Goal: Information Seeking & Learning: Learn about a topic

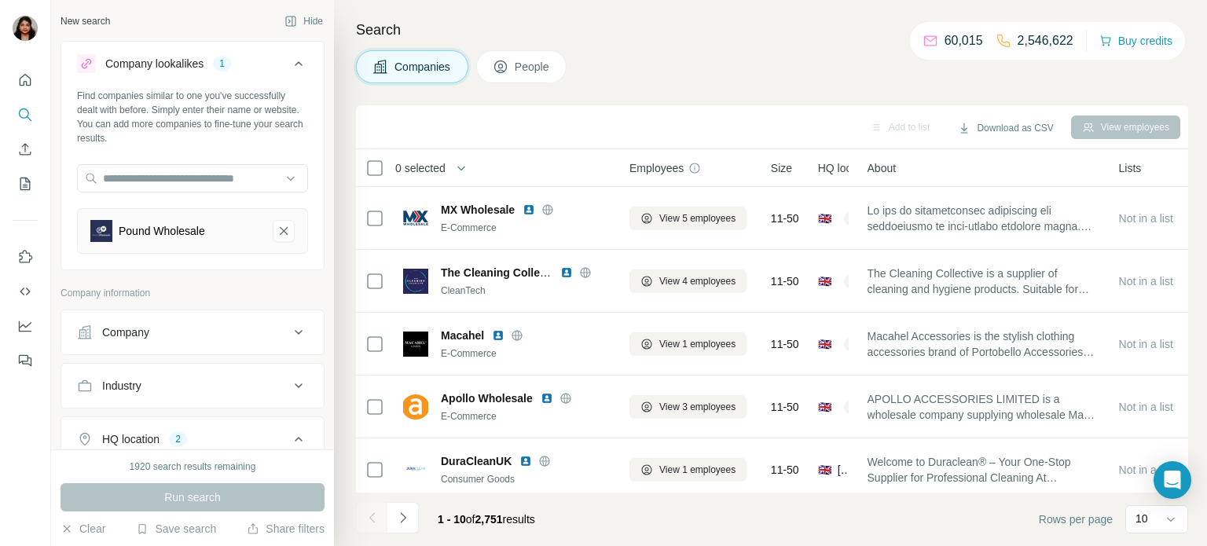
scroll to position [322, 0]
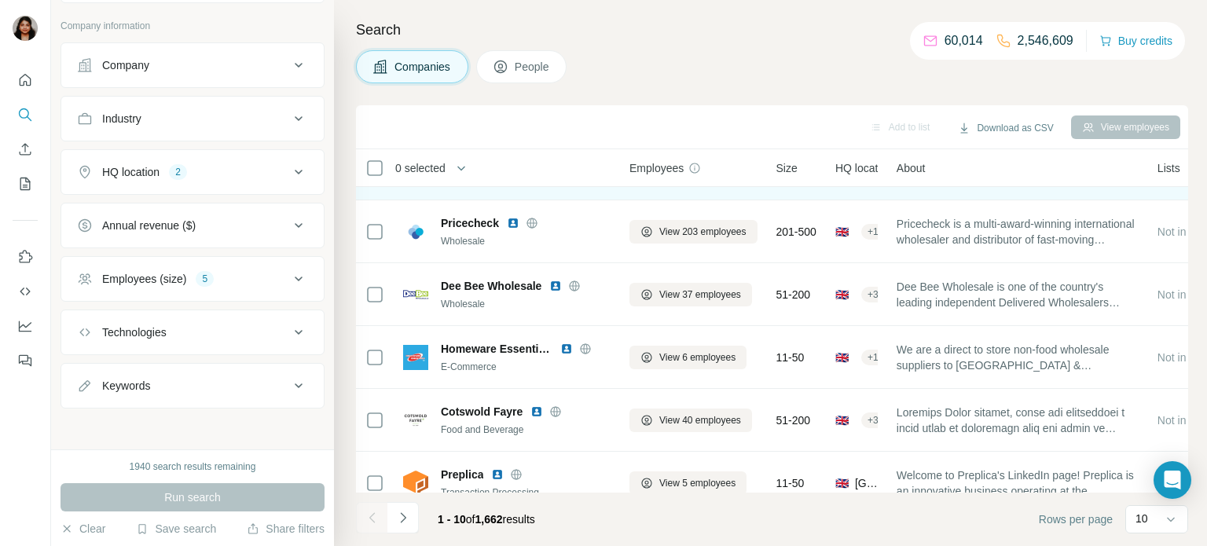
scroll to position [322, 0]
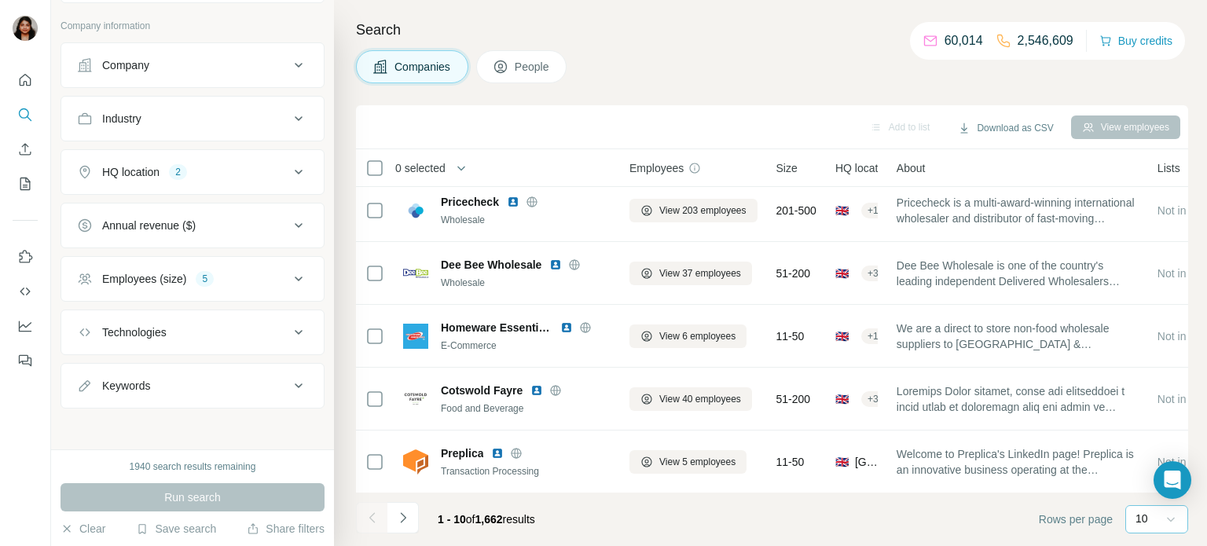
click at [1163, 524] on icon at bounding box center [1171, 520] width 16 height 16
click at [1151, 432] on p "40" at bounding box center [1145, 428] width 13 height 16
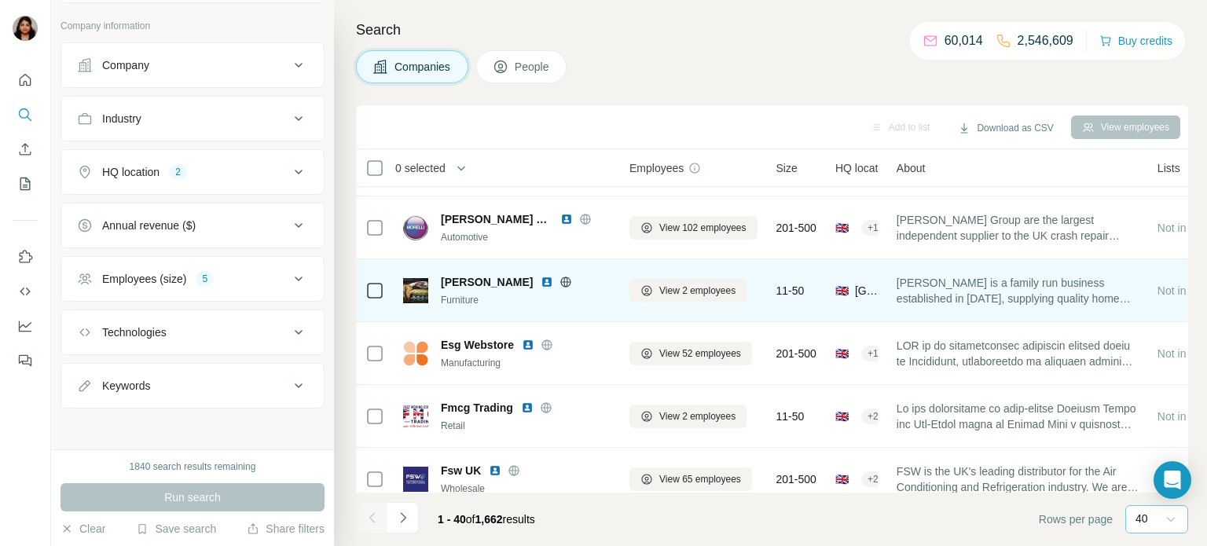
scroll to position [2209, 0]
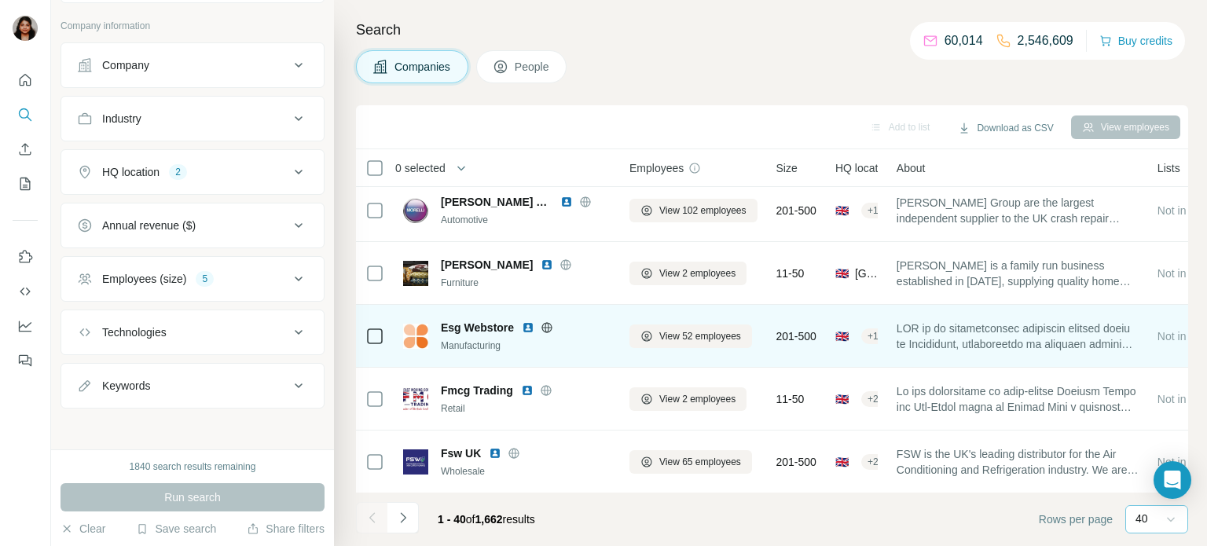
click at [546, 329] on icon at bounding box center [547, 328] width 13 height 13
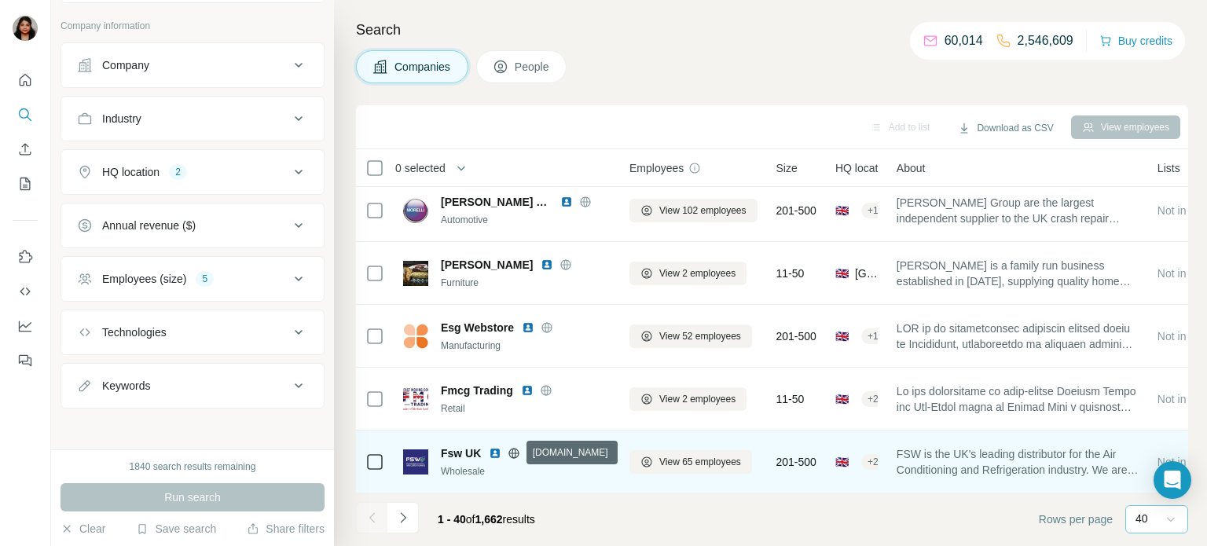
click at [510, 450] on icon at bounding box center [514, 453] width 13 height 13
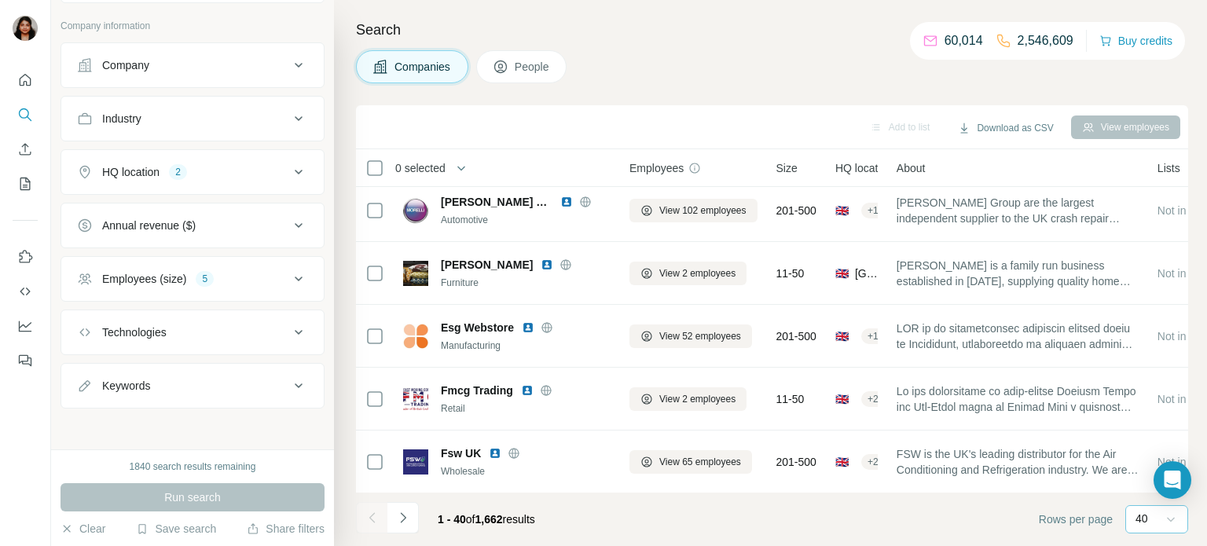
click at [1134, 516] on div "40" at bounding box center [1157, 519] width 63 height 28
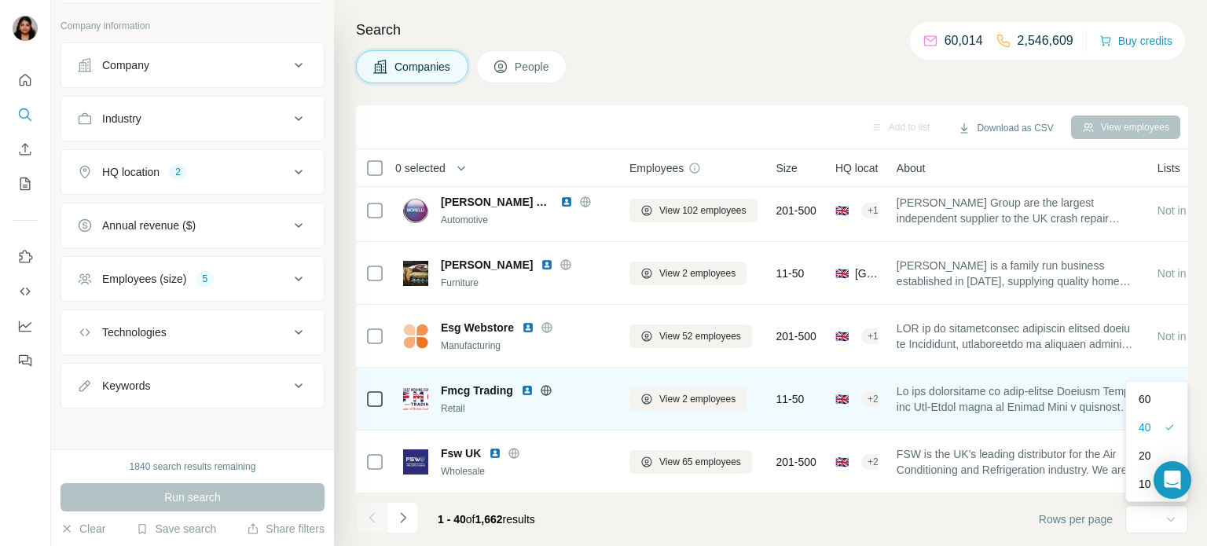
click at [1160, 404] on div "60" at bounding box center [1157, 399] width 36 height 16
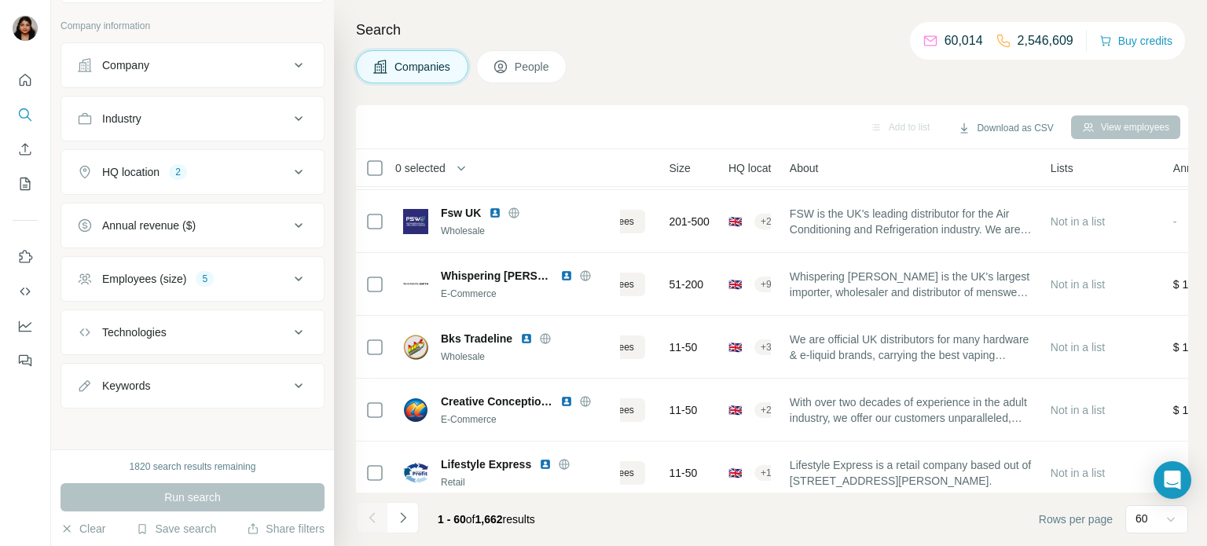
scroll to position [2450, 105]
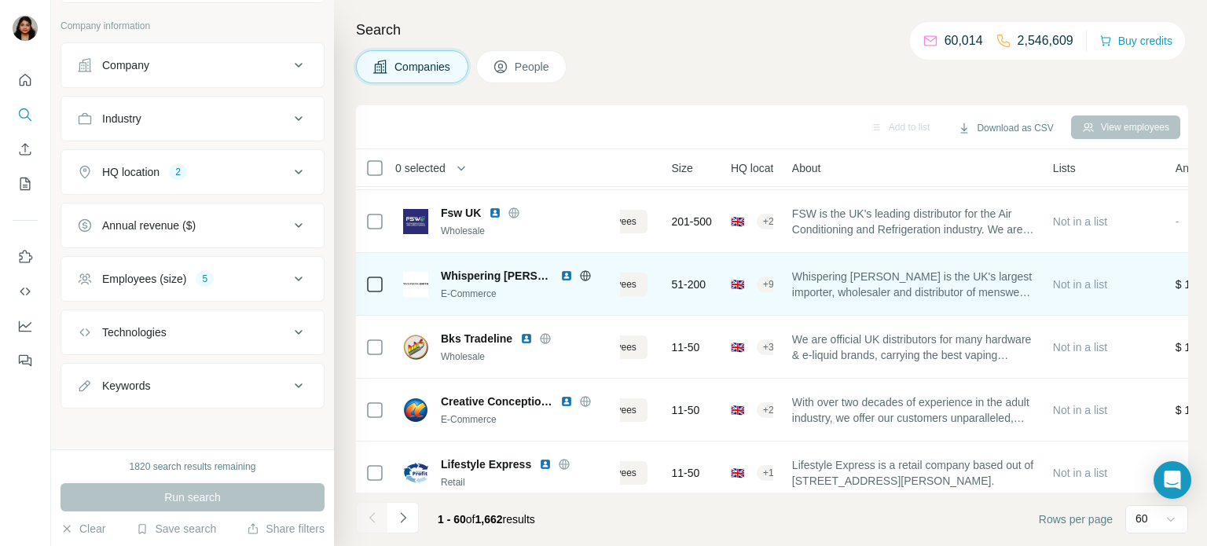
click at [940, 290] on span "Whispering [PERSON_NAME] is the UK's largest importer, wholesaler and distribut…" at bounding box center [913, 284] width 242 height 31
click at [494, 275] on span "Whispering [PERSON_NAME]" at bounding box center [497, 276] width 112 height 16
click at [561, 276] on img at bounding box center [567, 276] width 13 height 13
click at [580, 275] on icon at bounding box center [585, 275] width 10 height 1
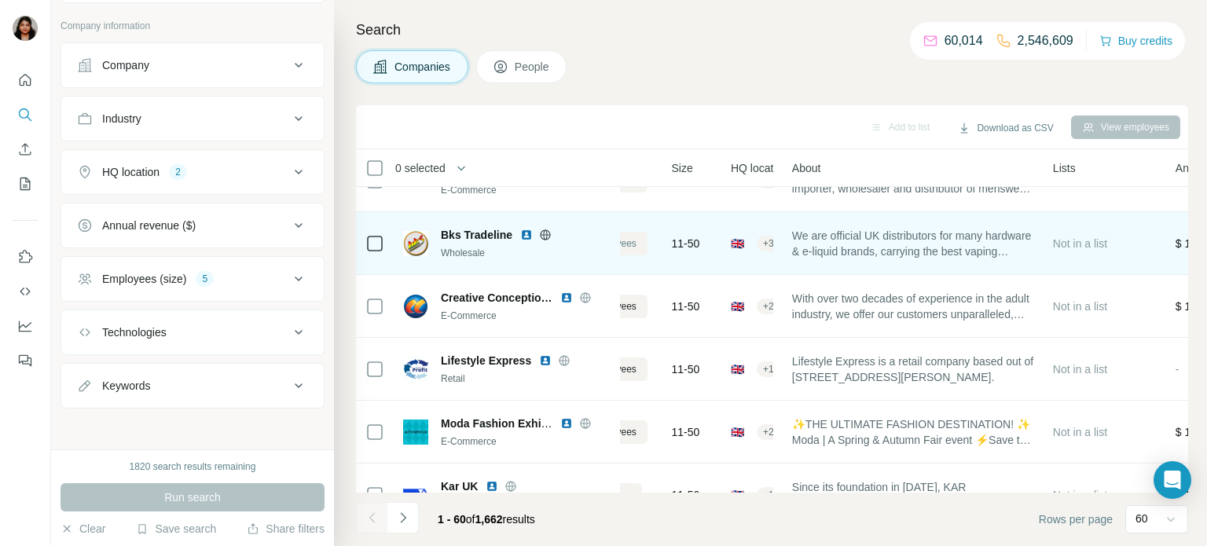
scroll to position [2578, 105]
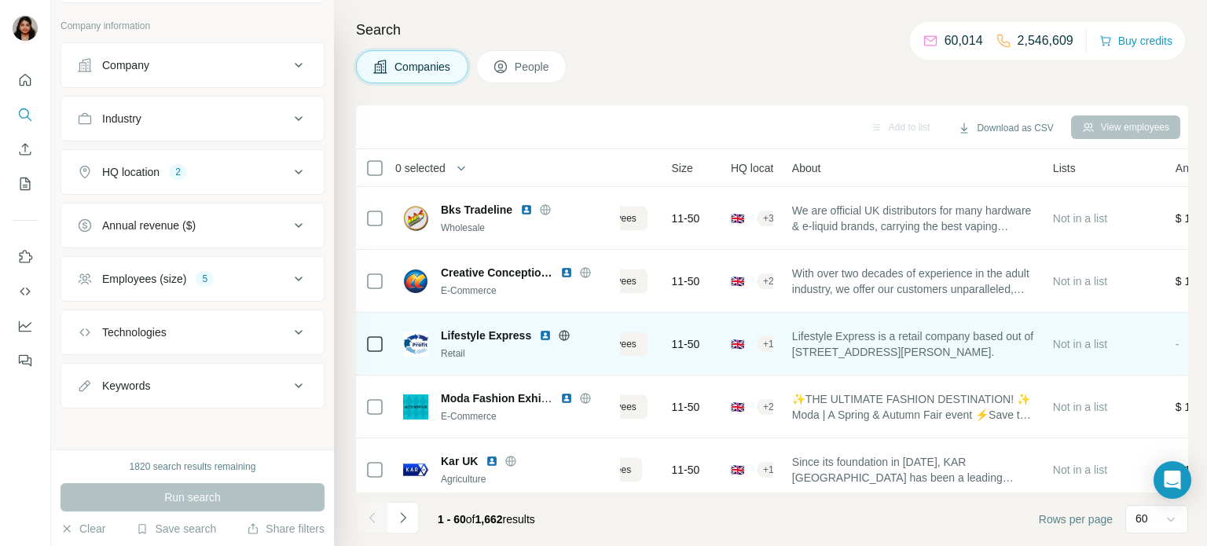
click at [563, 336] on icon at bounding box center [564, 335] width 13 height 13
click at [544, 334] on img at bounding box center [545, 335] width 13 height 13
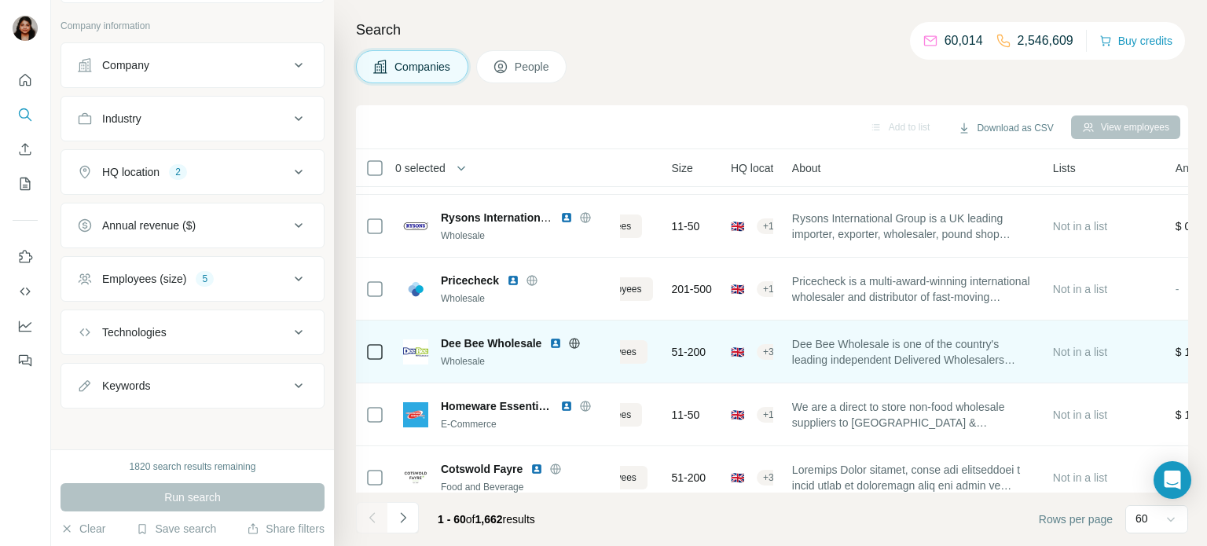
scroll to position [0, 105]
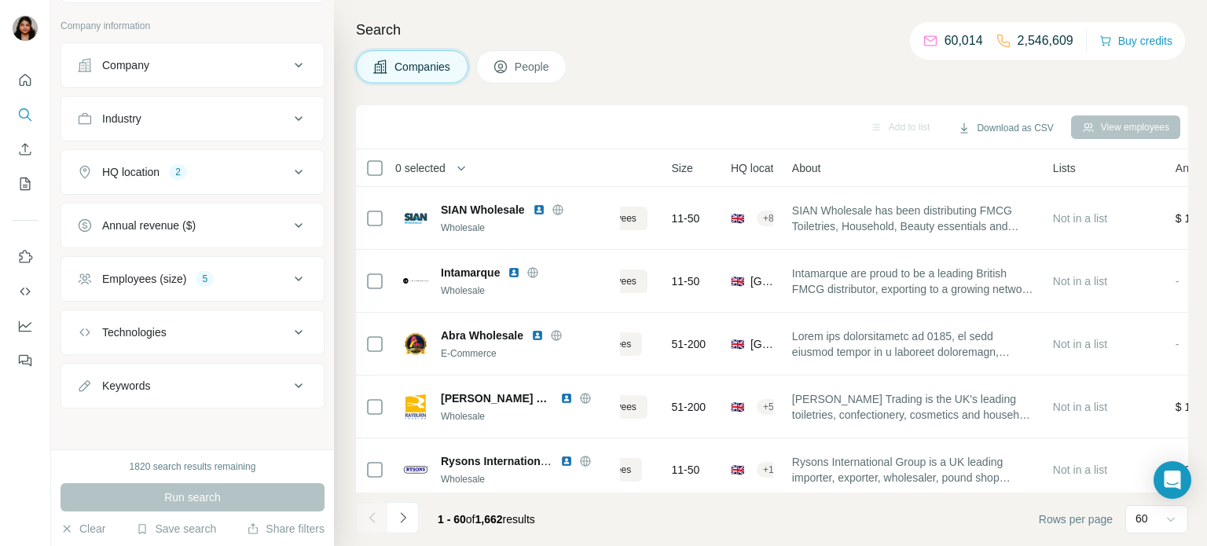
click at [635, 64] on div "Companies People" at bounding box center [772, 66] width 833 height 33
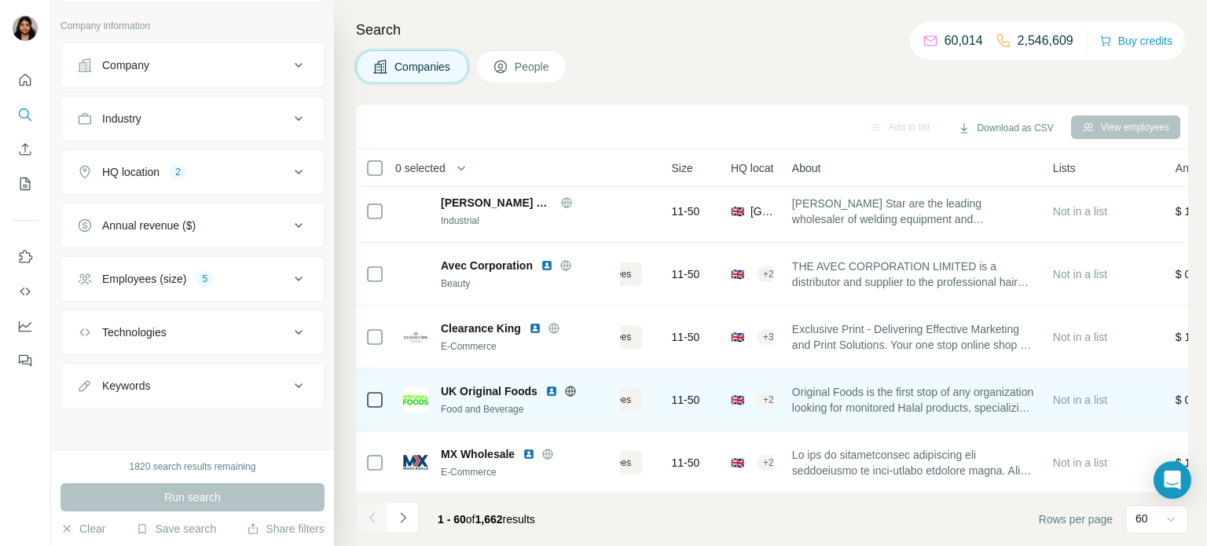
scroll to position [3467, 105]
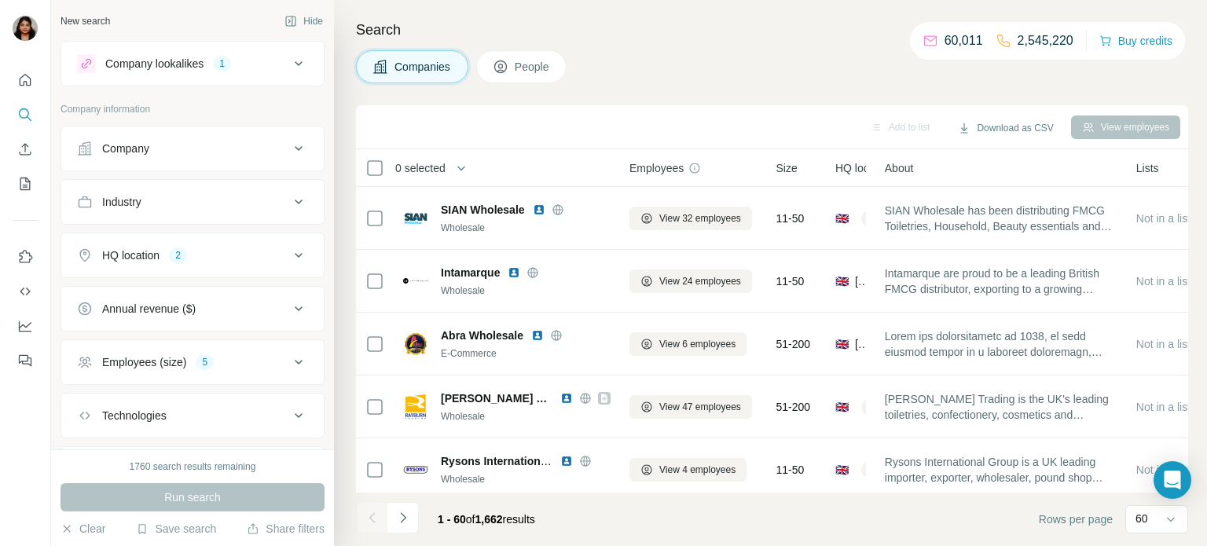
click at [685, 55] on div "Companies People" at bounding box center [772, 66] width 833 height 33
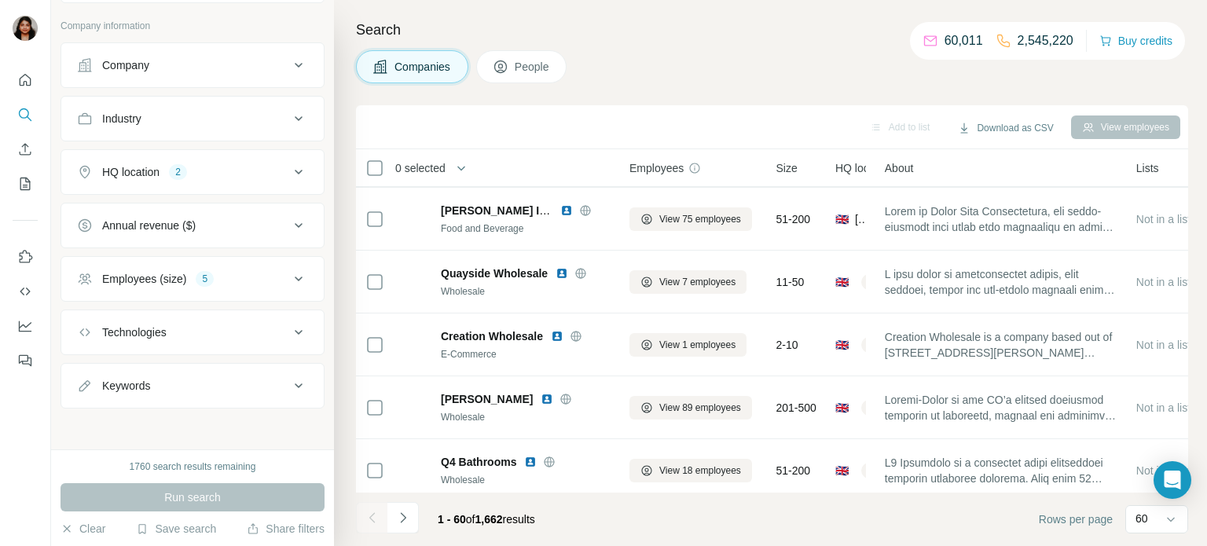
scroll to position [1418, 0]
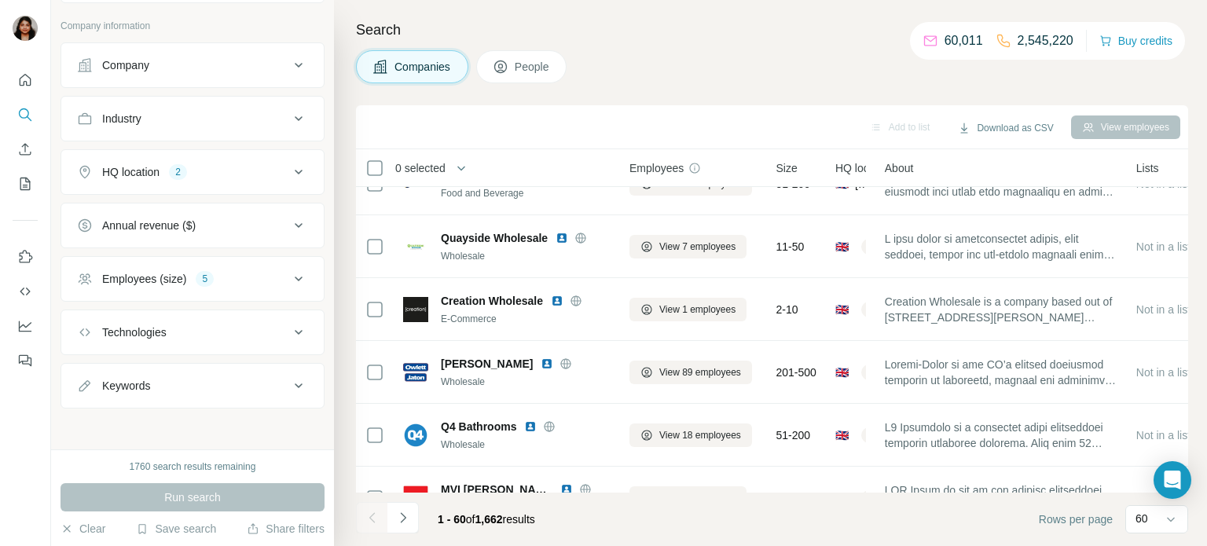
click at [349, 273] on div "Search Companies People Add to list Download as CSV View employees 0 selected C…" at bounding box center [770, 273] width 873 height 546
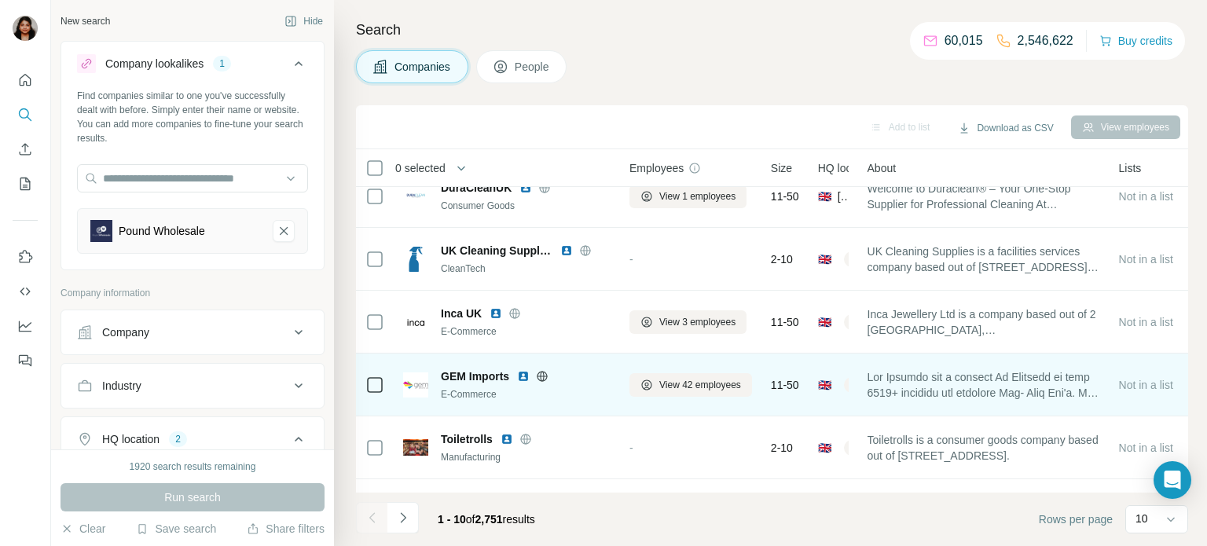
scroll to position [322, 0]
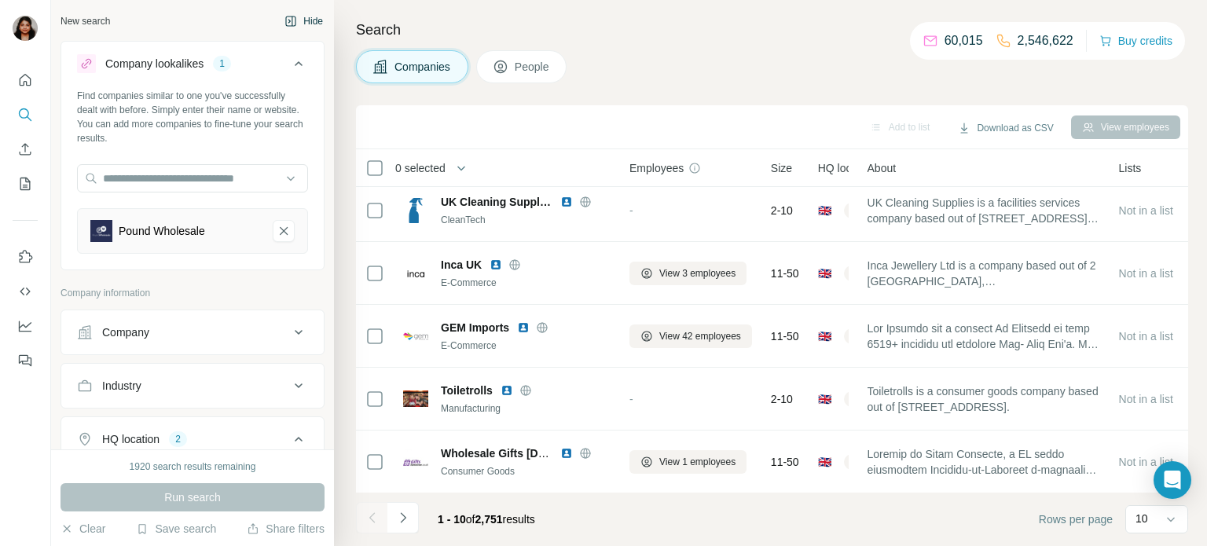
click at [308, 22] on button "Hide" at bounding box center [304, 21] width 61 height 24
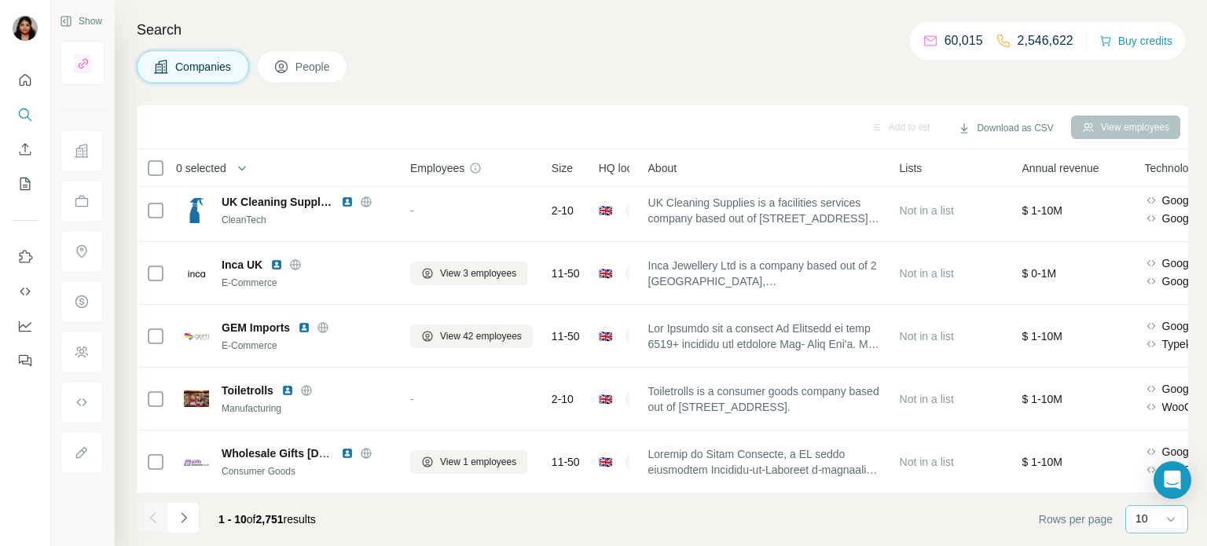
click at [1144, 521] on p "10" at bounding box center [1142, 519] width 13 height 16
click at [1155, 399] on div "60" at bounding box center [1157, 399] width 36 height 16
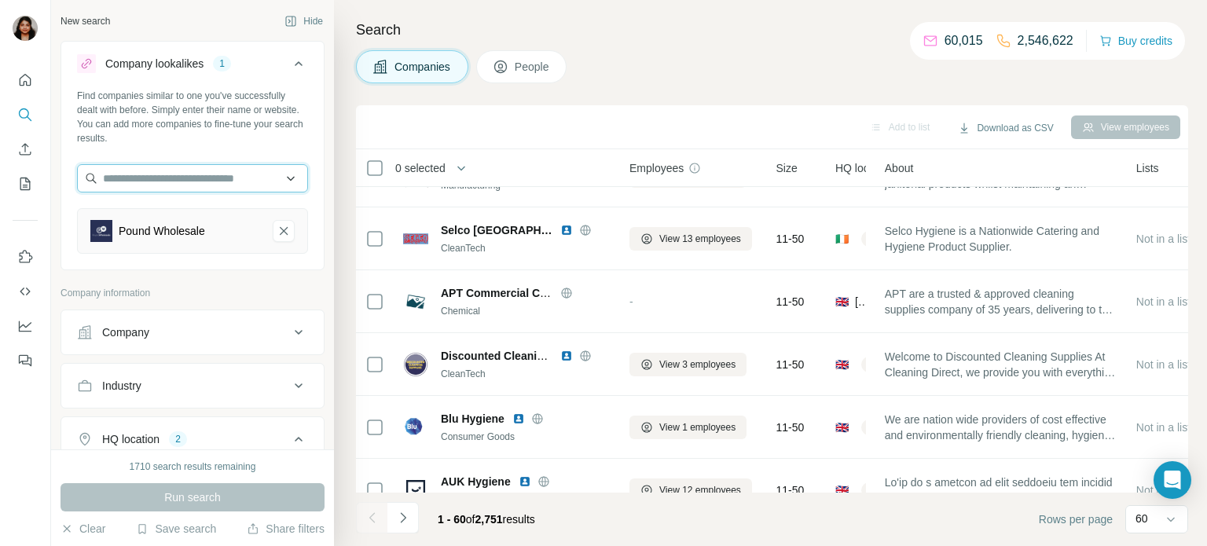
click at [214, 175] on input "text" at bounding box center [192, 178] width 231 height 28
click at [357, 89] on div "Search Companies People Add to list Download as CSV View employees 0 selected C…" at bounding box center [770, 273] width 873 height 546
click at [289, 240] on button "Pound Wholesale-remove-button" at bounding box center [284, 231] width 22 height 22
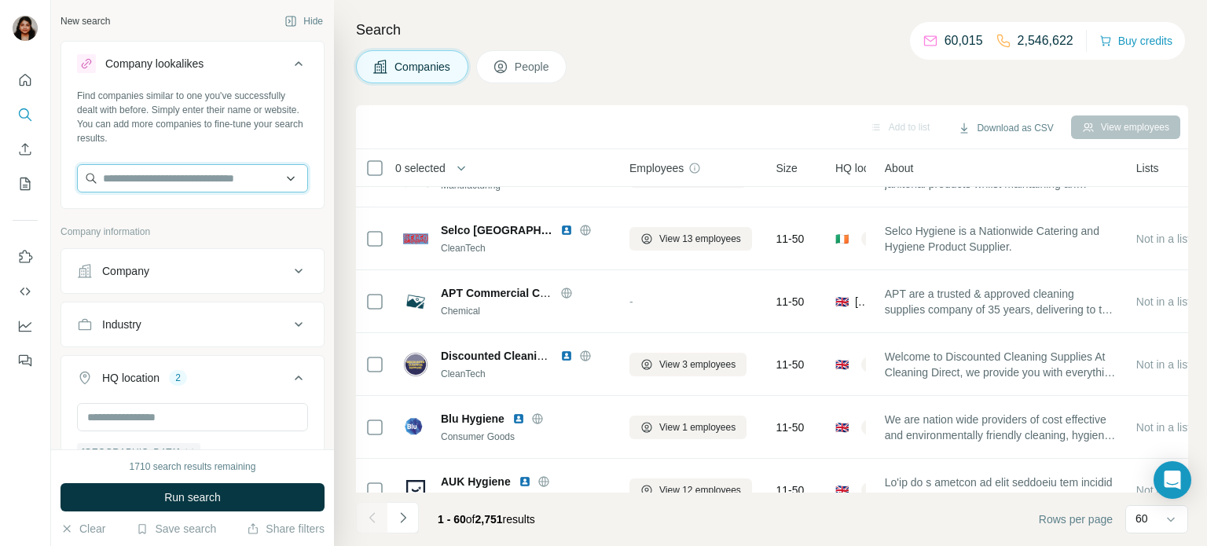
click at [252, 180] on input "text" at bounding box center [192, 178] width 231 height 28
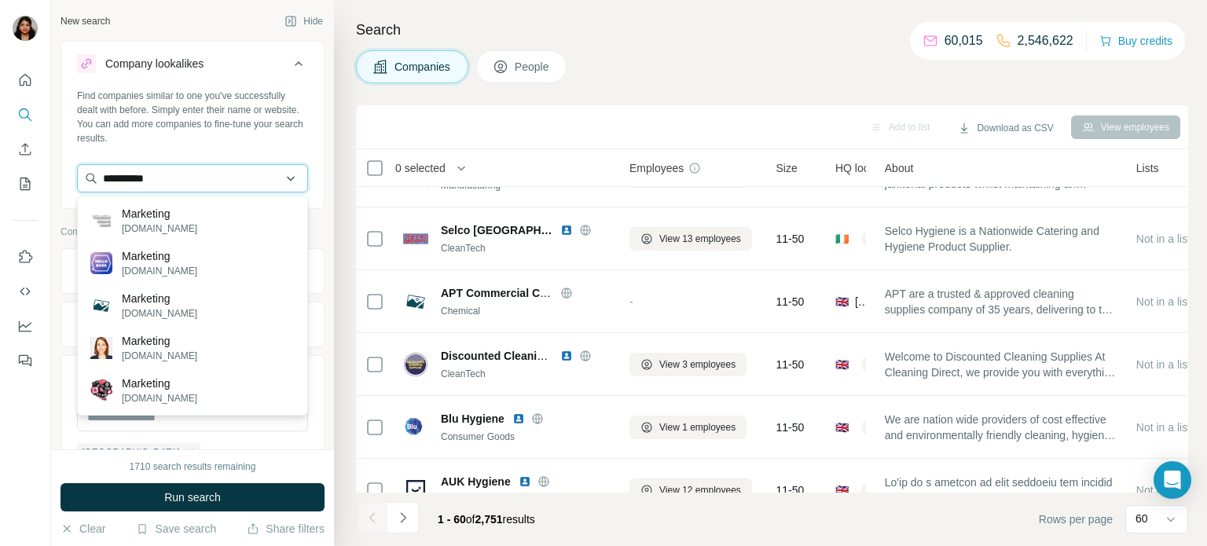
type input "*********"
click at [297, 25] on button "Hide" at bounding box center [304, 21] width 61 height 24
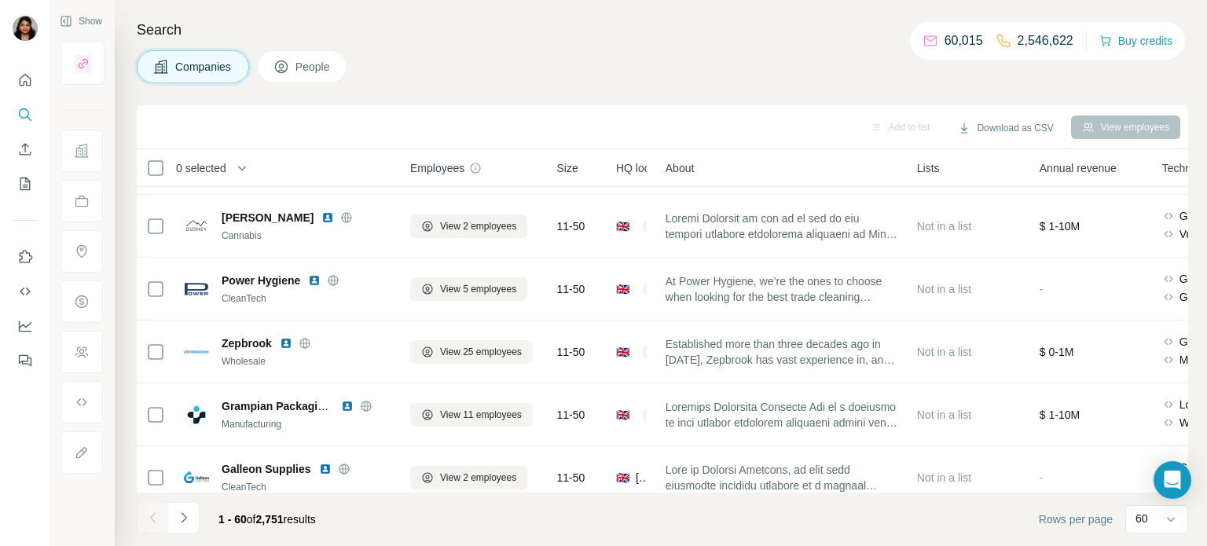
scroll to position [1483, 0]
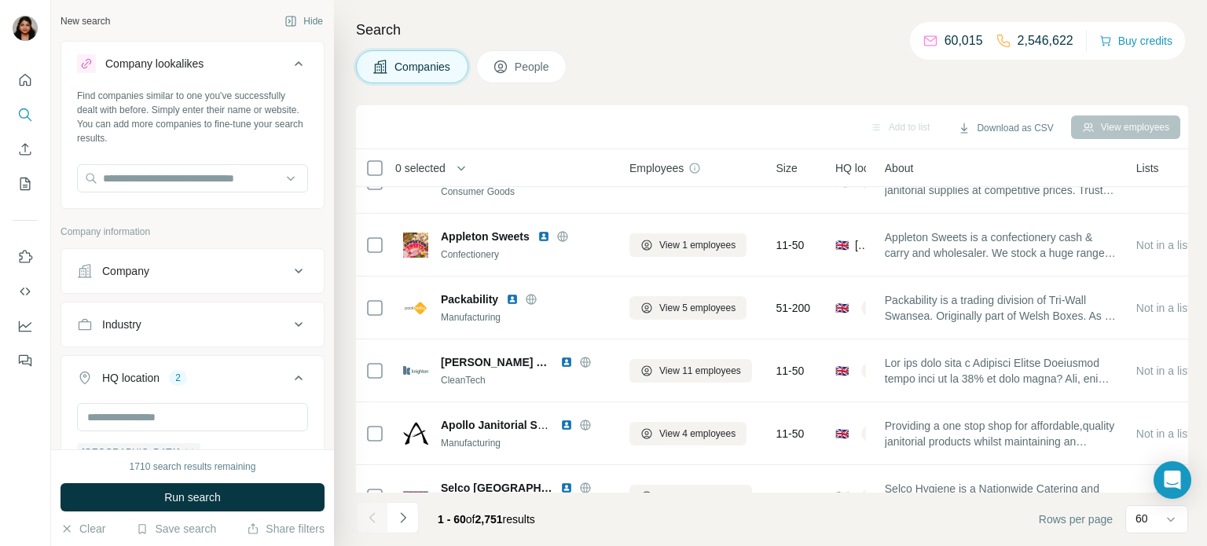
click at [295, 279] on icon at bounding box center [298, 271] width 19 height 19
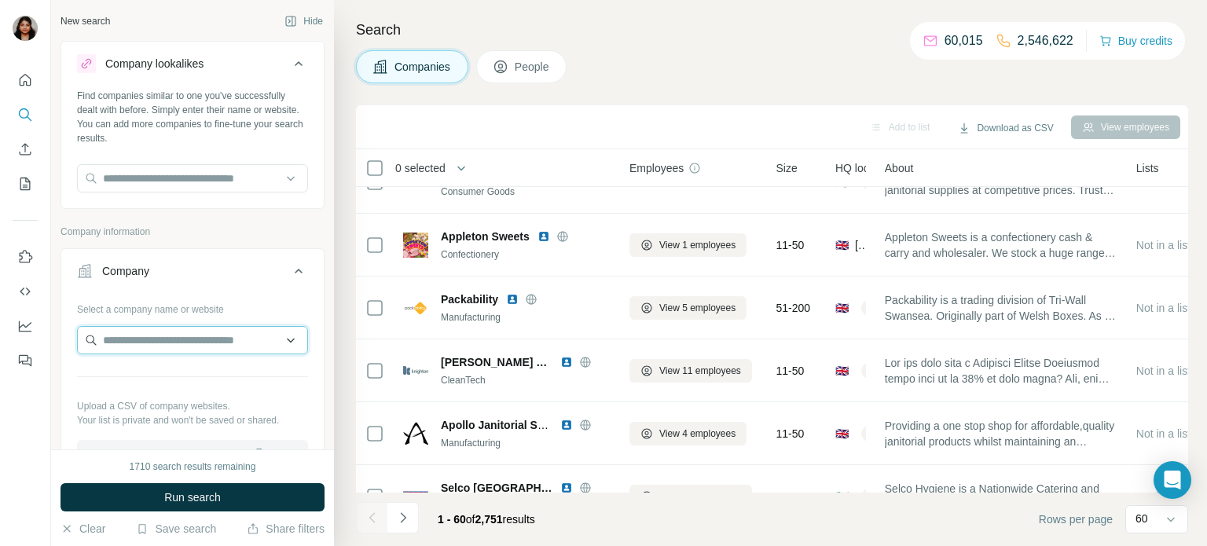
click at [242, 345] on input "text" at bounding box center [192, 340] width 231 height 28
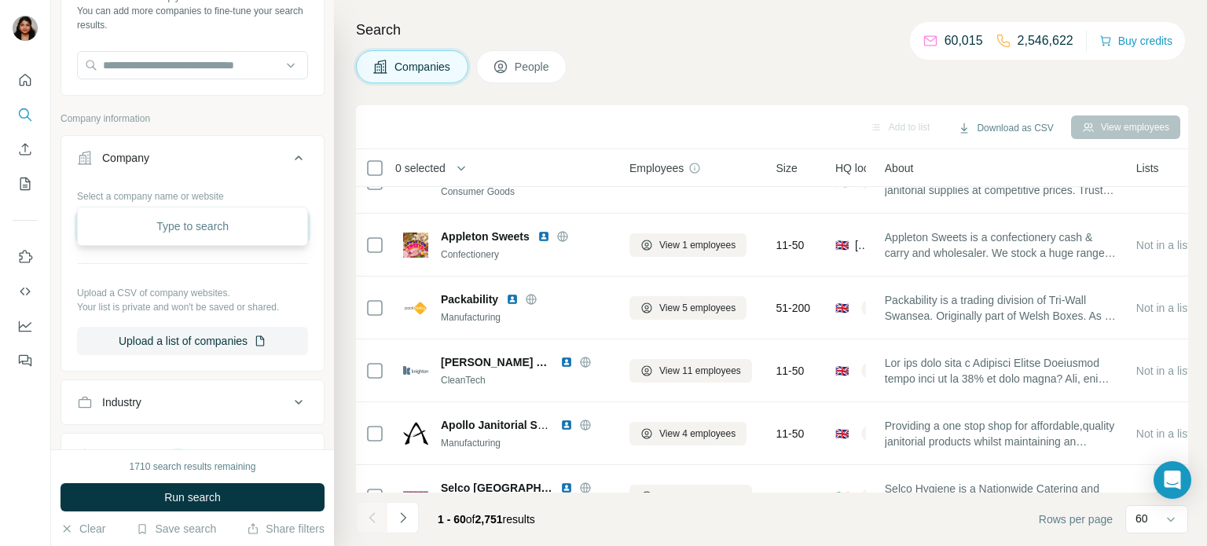
scroll to position [258, 0]
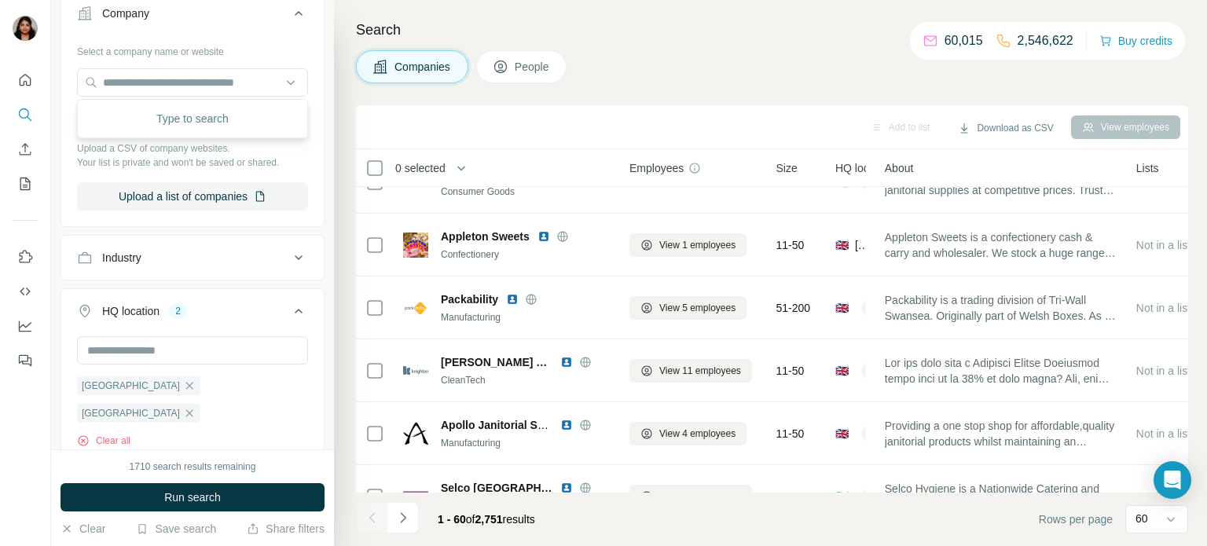
click at [692, 43] on div "Search Companies People Add to list Download as CSV View employees 0 selected C…" at bounding box center [770, 273] width 873 height 546
click at [296, 259] on icon at bounding box center [298, 257] width 19 height 19
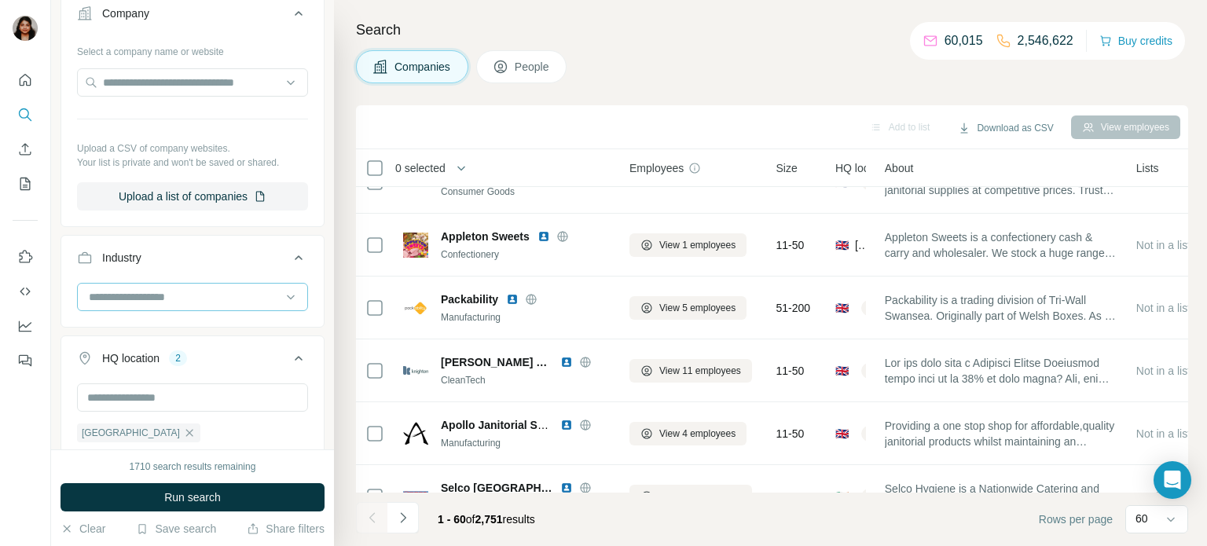
click at [224, 297] on input at bounding box center [184, 297] width 194 height 17
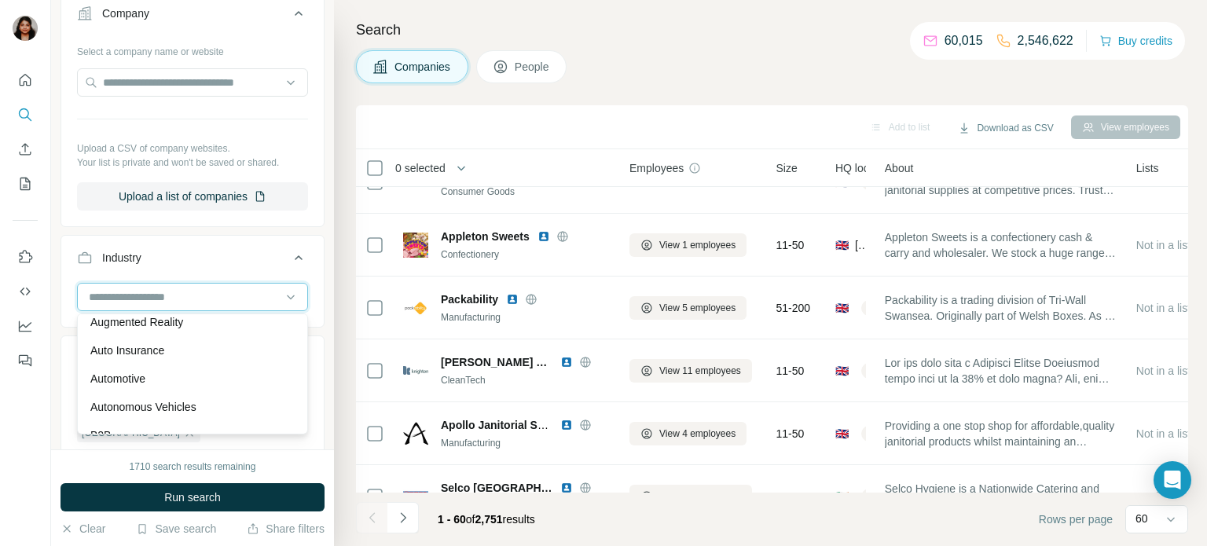
scroll to position [1031, 0]
click at [224, 300] on input at bounding box center [184, 297] width 194 height 17
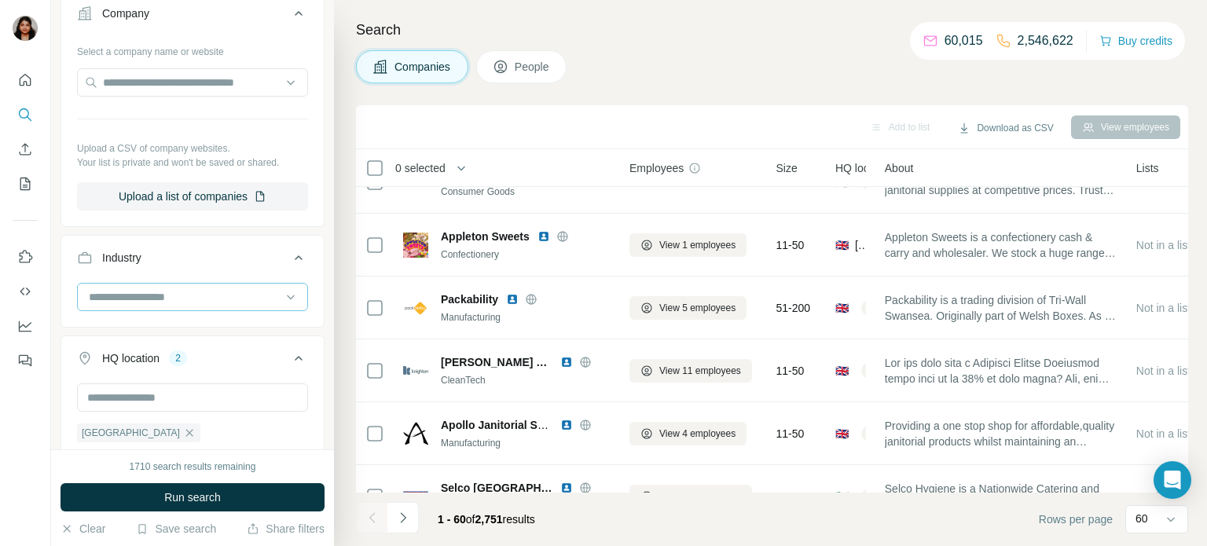
click at [230, 302] on input at bounding box center [184, 297] width 194 height 17
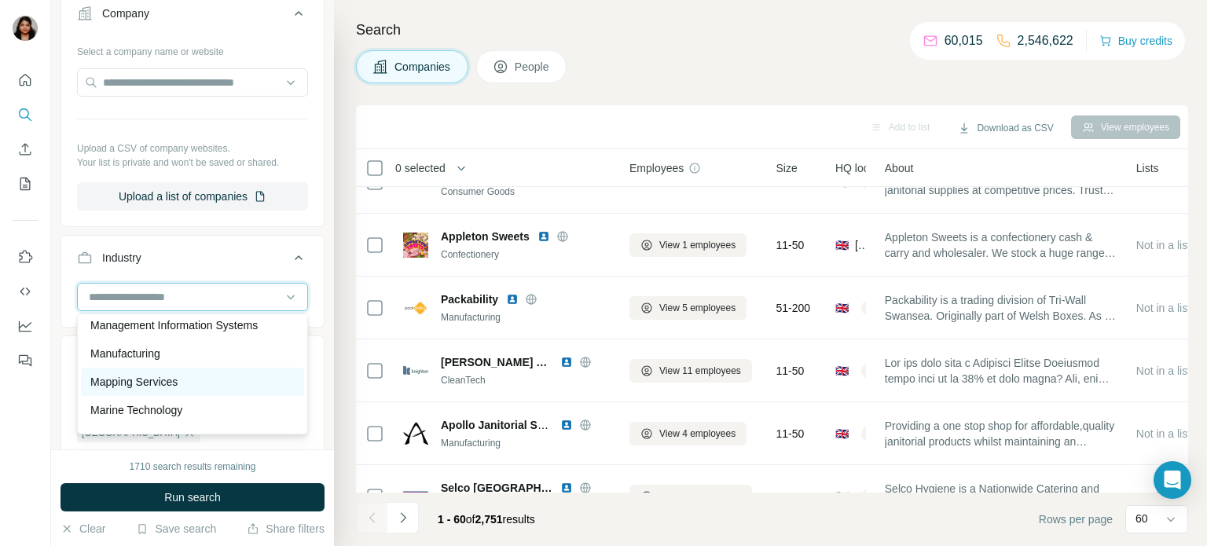
scroll to position [10056, 0]
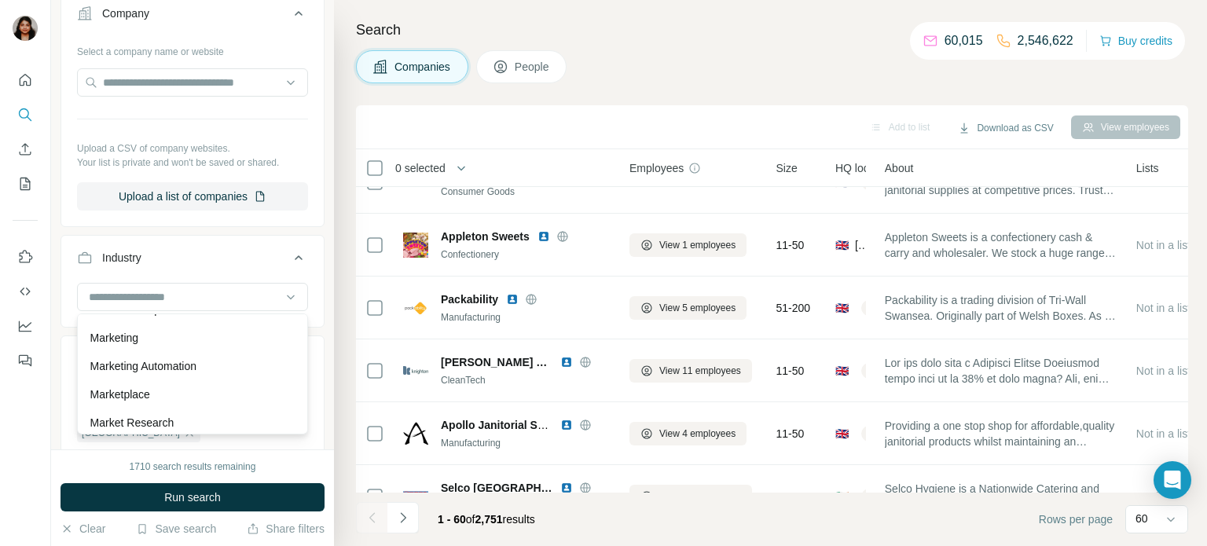
click at [190, 339] on div "Marketing" at bounding box center [192, 338] width 204 height 16
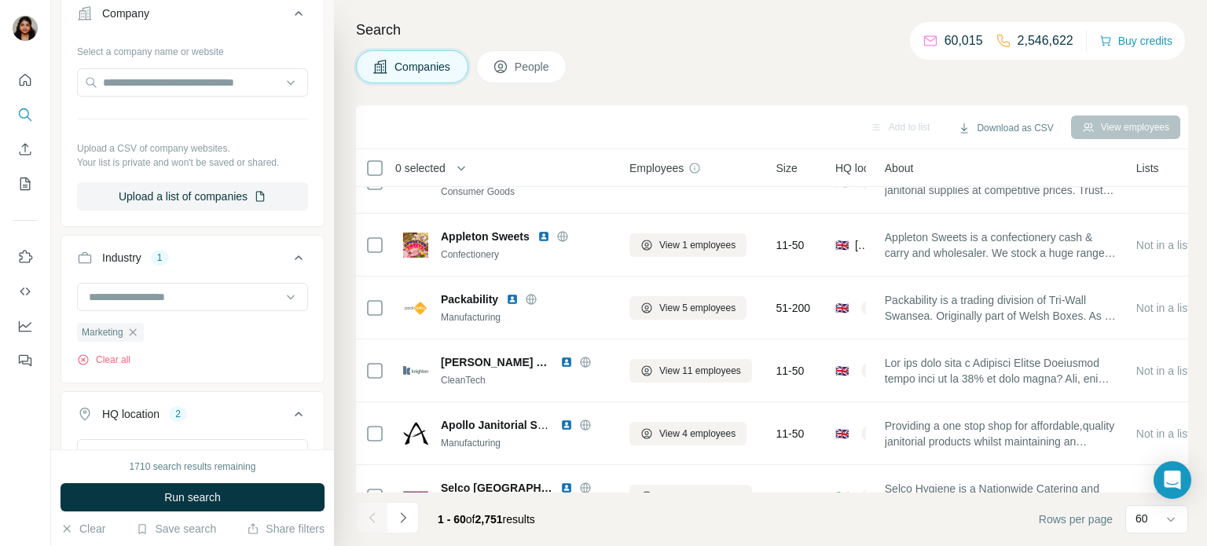
scroll to position [387, 0]
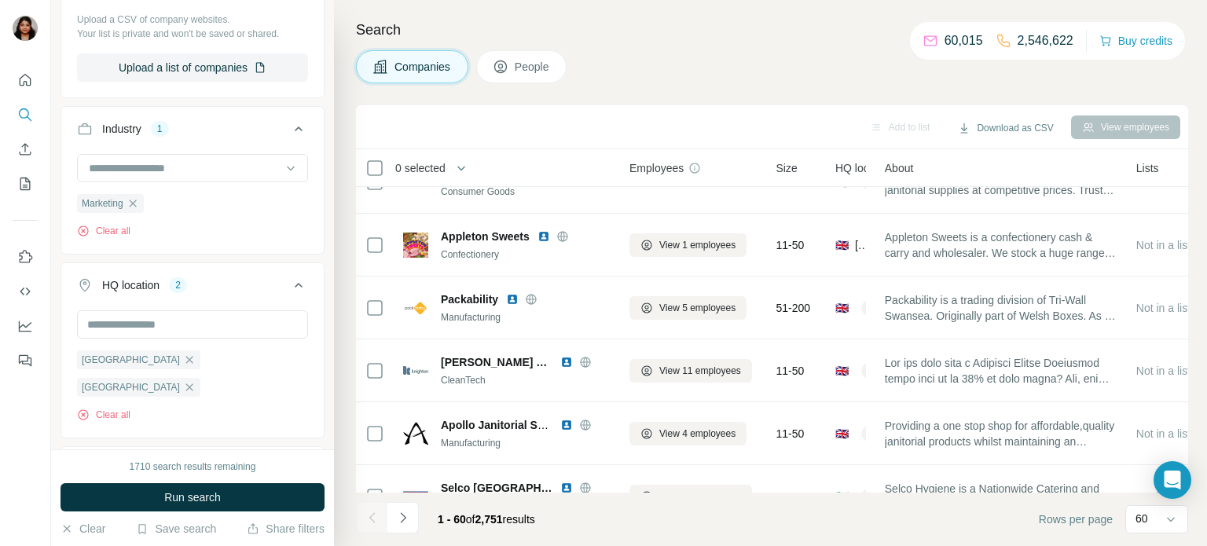
click at [271, 494] on button "Run search" at bounding box center [193, 497] width 264 height 28
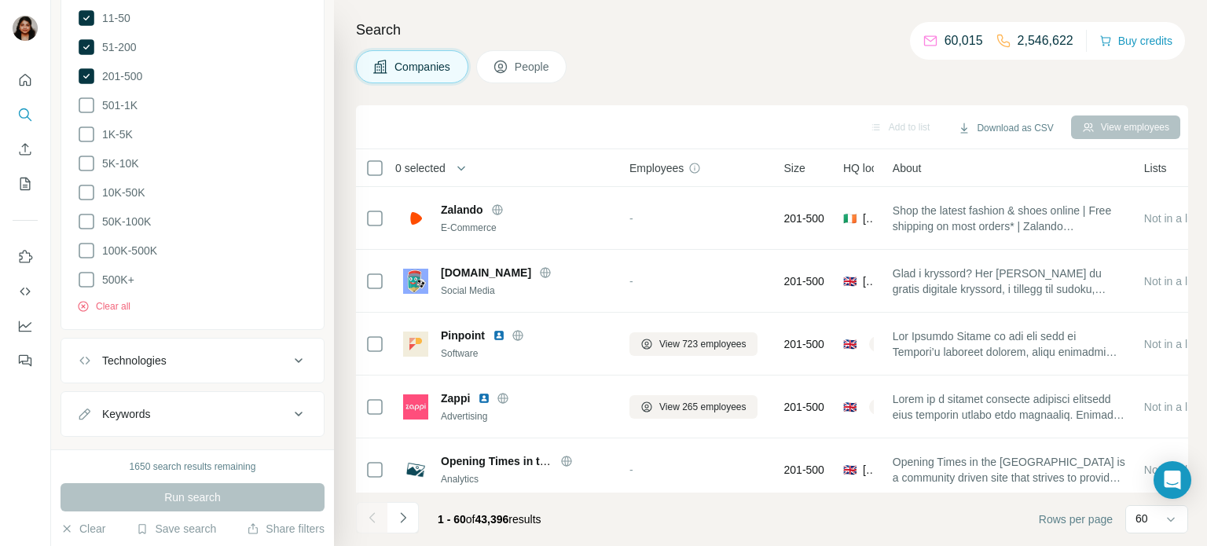
scroll to position [469, 0]
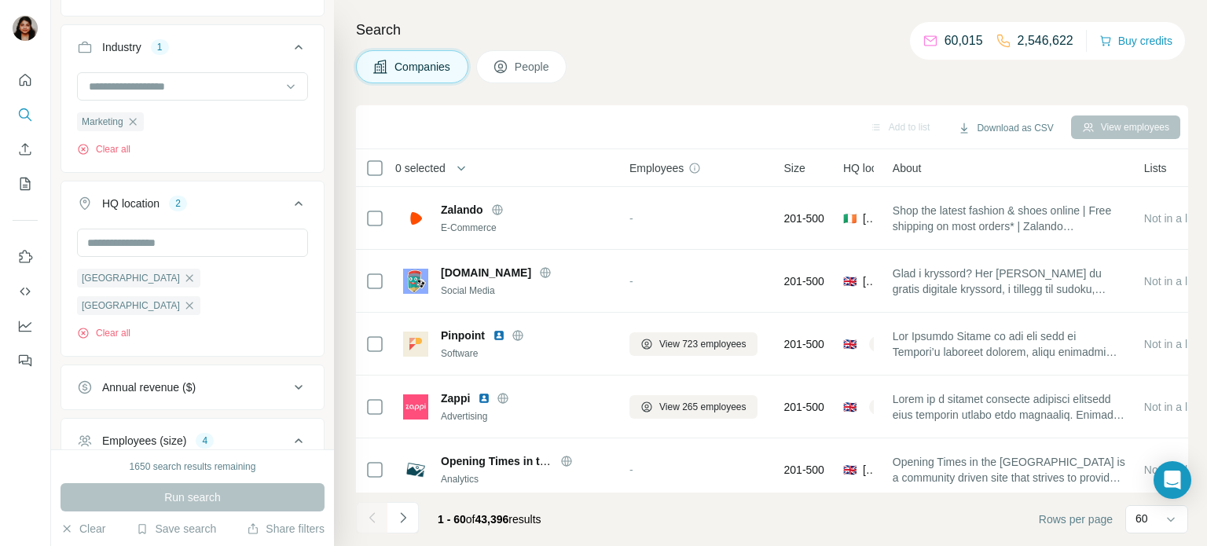
click at [902, 79] on div "Companies People" at bounding box center [772, 66] width 833 height 33
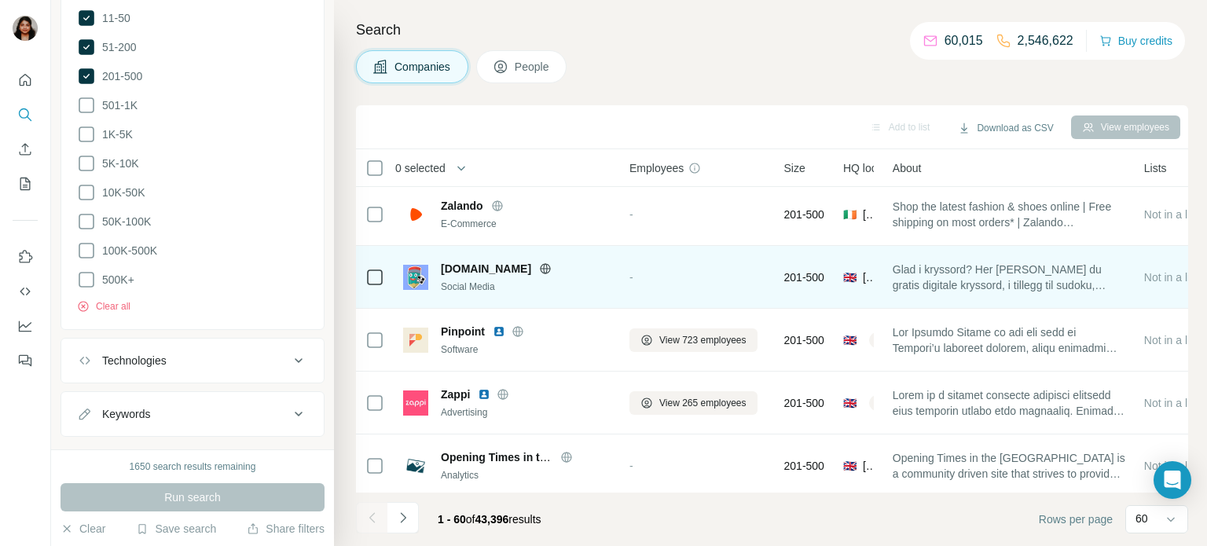
scroll to position [0, 0]
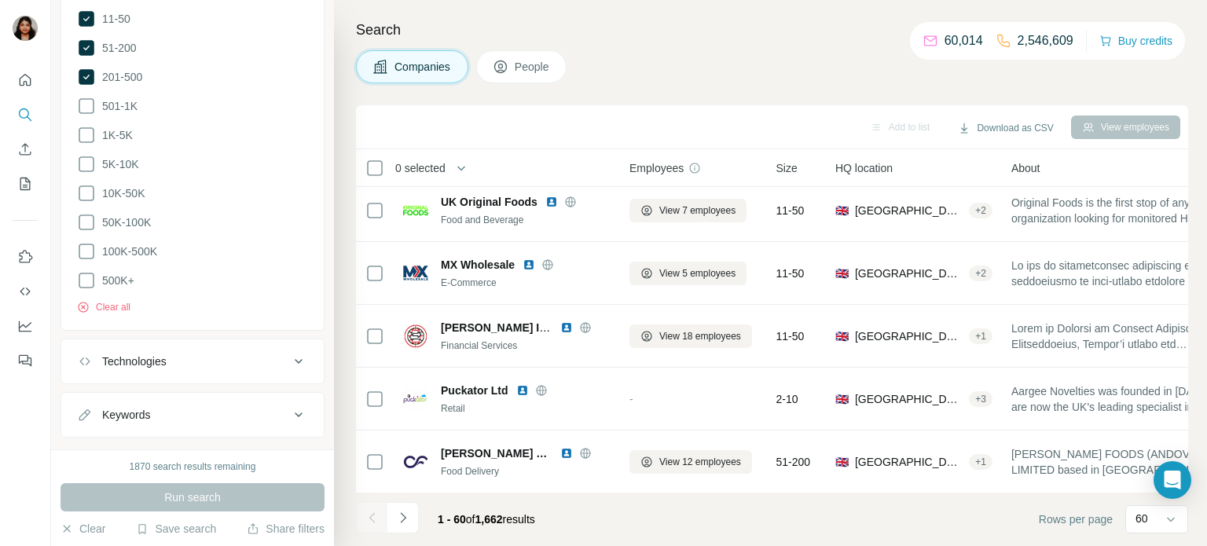
scroll to position [258, 0]
